Goal: Task Accomplishment & Management: Use online tool/utility

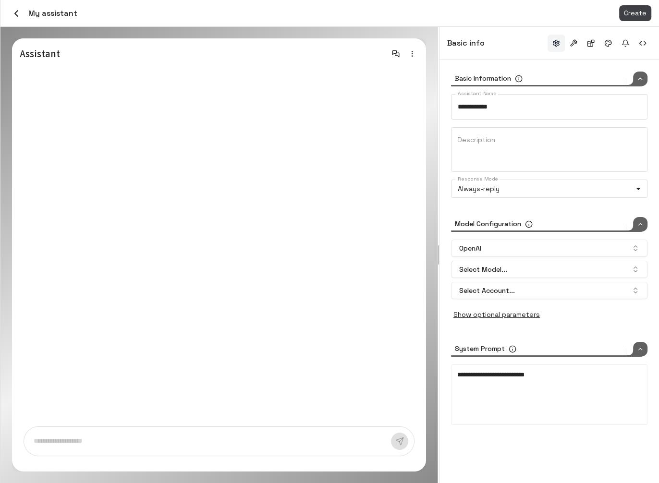
click at [15, 10] on icon "button" at bounding box center [17, 14] width 12 height 12
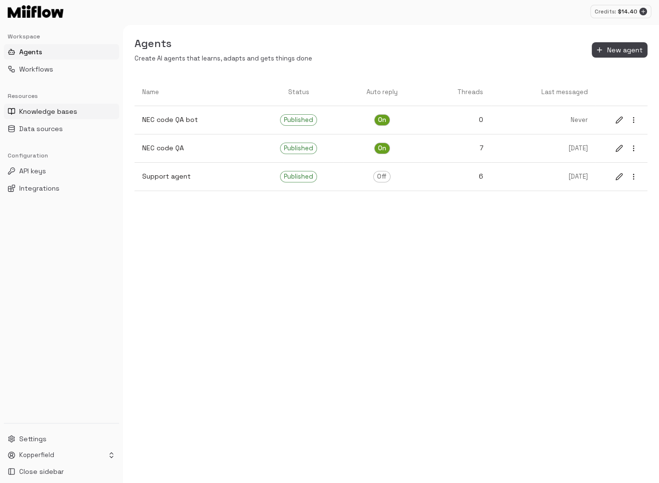
click at [66, 116] on button "Knowledge bases" at bounding box center [61, 111] width 115 height 15
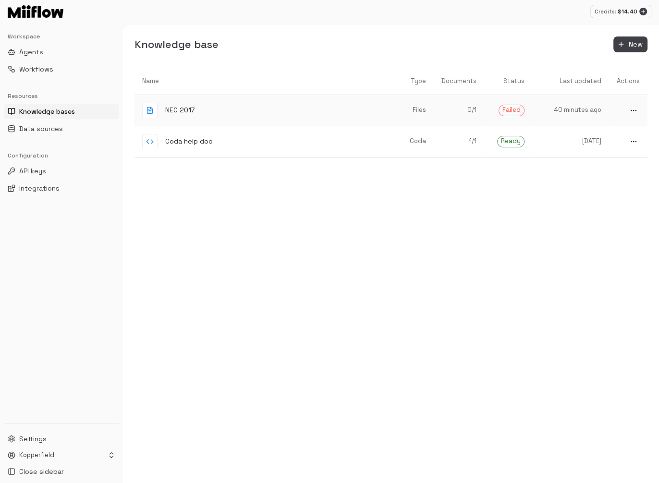
click at [508, 110] on span "Failed" at bounding box center [511, 110] width 25 height 9
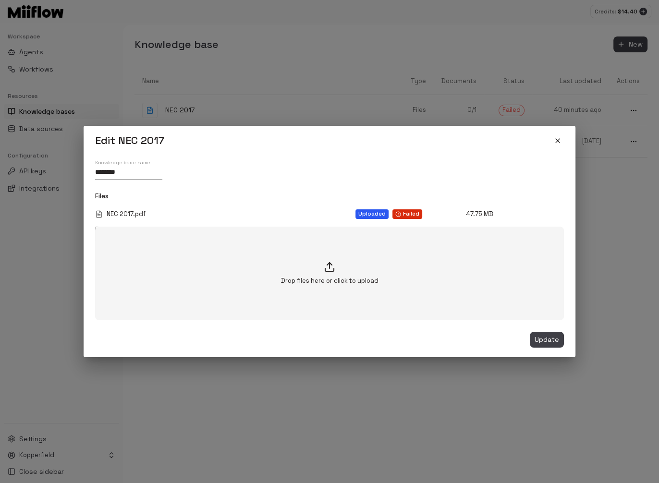
click at [406, 216] on span "Failed" at bounding box center [411, 213] width 16 height 5
click at [616, 142] on div "Edit NEC 2017 Knowledge base name ******** Files NEC 2017.pdf Uploaded Failed 4…" at bounding box center [329, 241] width 659 height 483
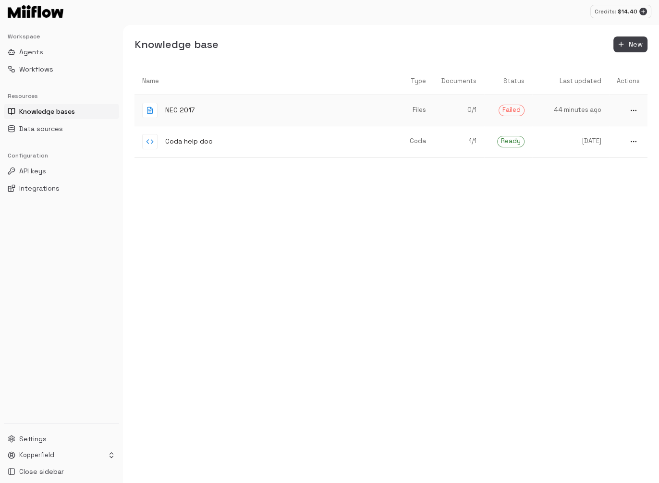
click at [521, 113] on span "Failed" at bounding box center [511, 110] width 25 height 9
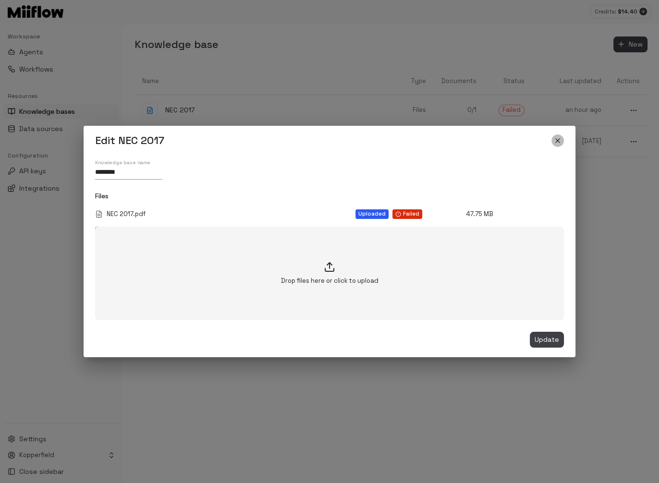
click at [559, 140] on icon "close" at bounding box center [557, 141] width 8 height 8
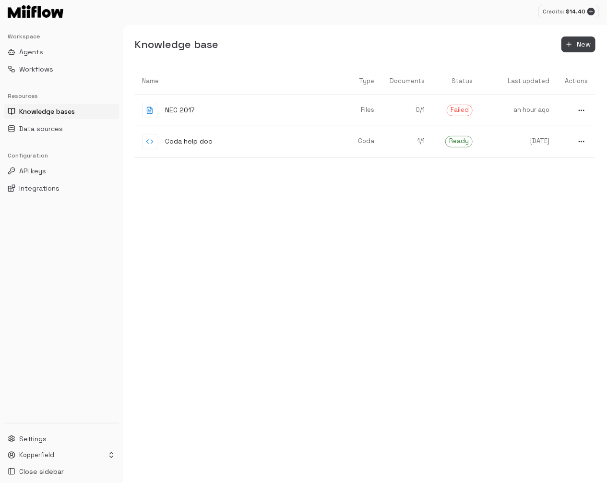
click at [529, 216] on div "Name Type Documents Status Last updated Actions NEC 2017 Files 0 / 1 Failed an …" at bounding box center [364, 276] width 461 height 416
click at [43, 50] on button "Agents" at bounding box center [61, 51] width 115 height 15
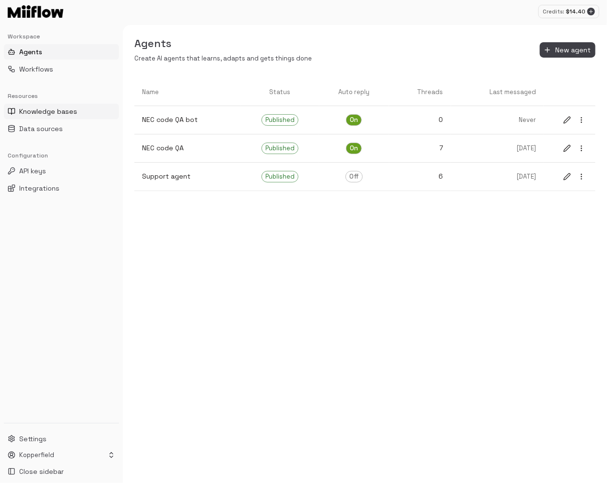
click at [58, 109] on span "Knowledge bases" at bounding box center [48, 112] width 58 height 10
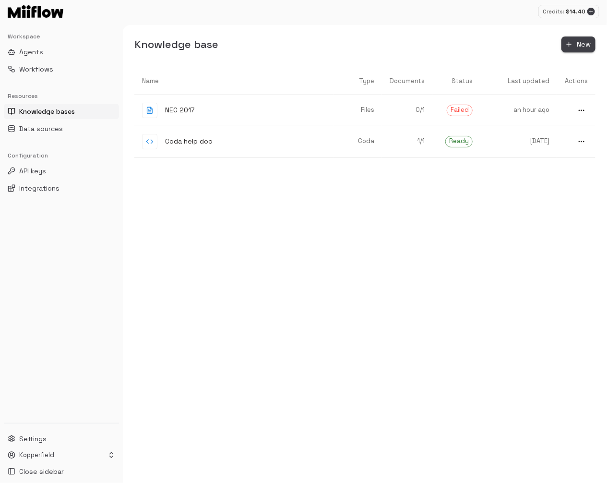
click at [579, 48] on button "New" at bounding box center [579, 44] width 34 height 16
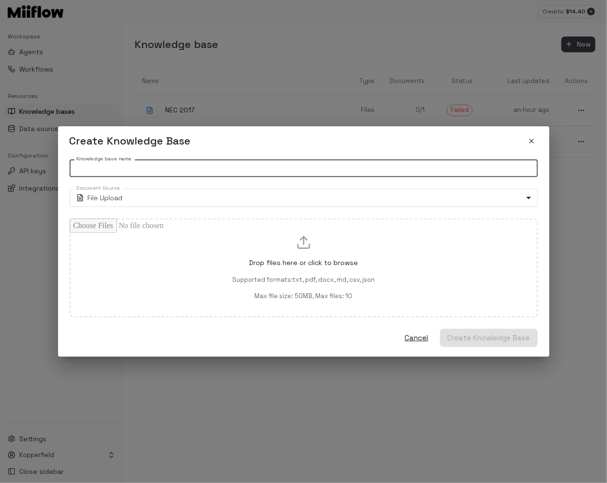
click at [248, 173] on input "Knowledge base name" at bounding box center [304, 168] width 468 height 18
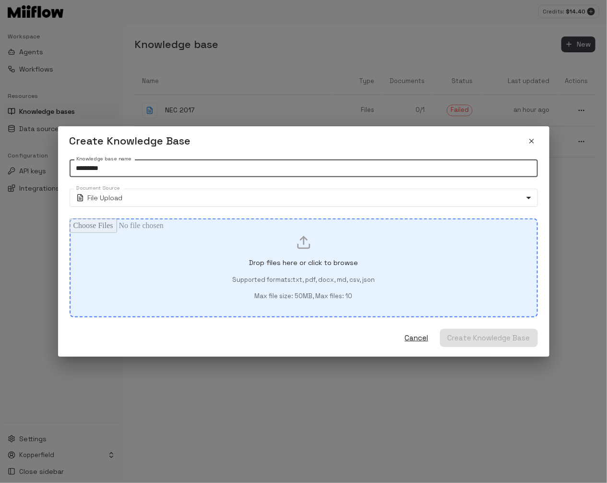
type input "*********"
click at [386, 278] on div "Drop files here or click to browse Supported formats: txt, pdf, docx, md, csv, …" at bounding box center [304, 268] width 436 height 66
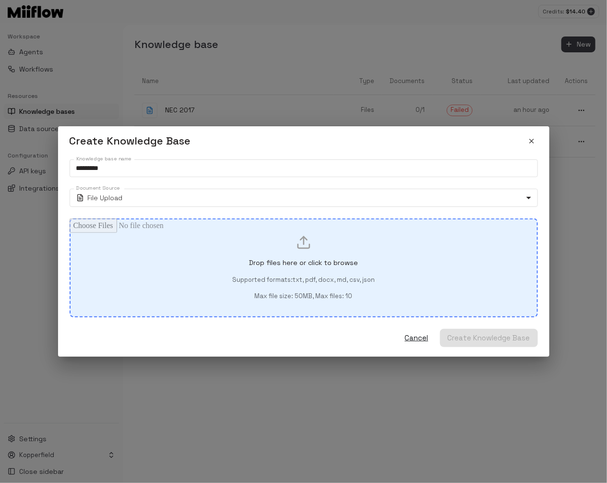
type input "**********"
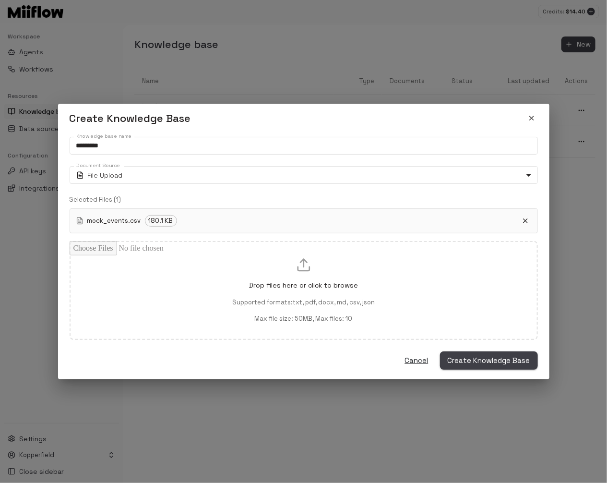
click at [476, 356] on button "Create Knowledge Base" at bounding box center [489, 360] width 98 height 18
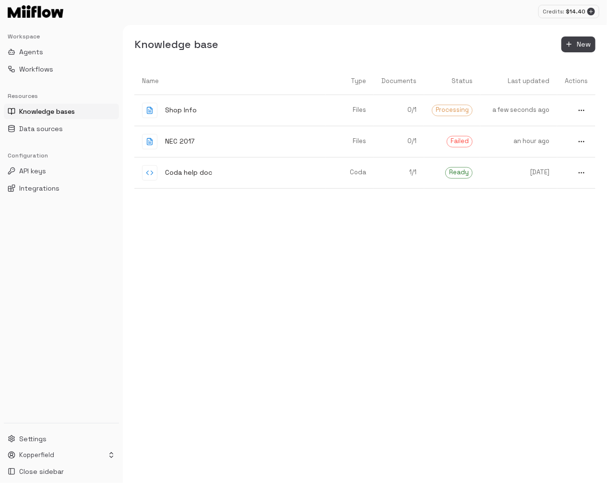
click at [496, 323] on div "Name Type Documents Status Last updated Actions Shop Info Files 0 / 1 Processin…" at bounding box center [364, 276] width 461 height 416
click at [513, 323] on div "Name Type Documents Status Last updated Actions Shop Info Files 0 / 1 Processin…" at bounding box center [364, 276] width 461 height 416
